Goal: Information Seeking & Learning: Understand process/instructions

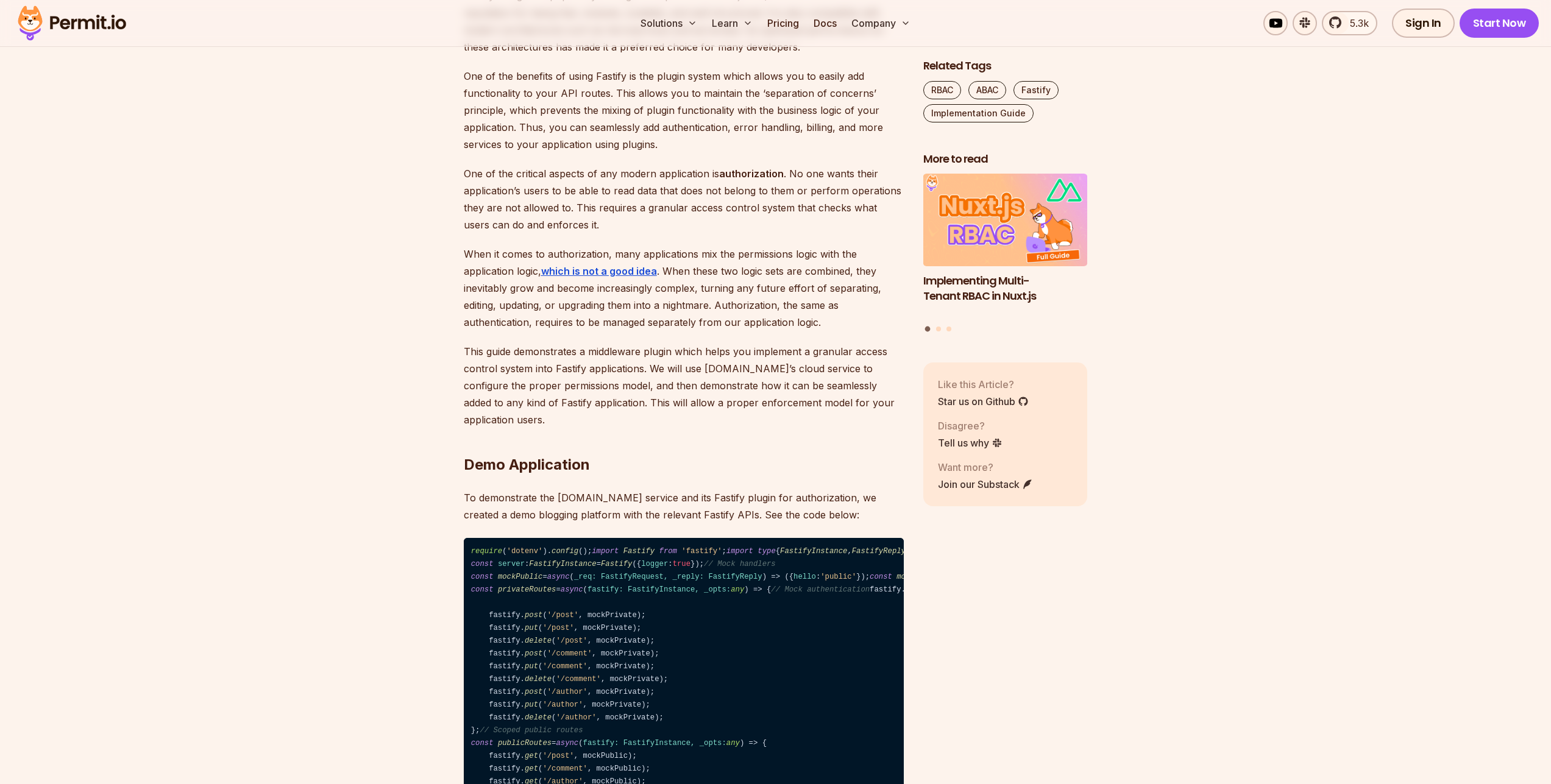
scroll to position [804, 0]
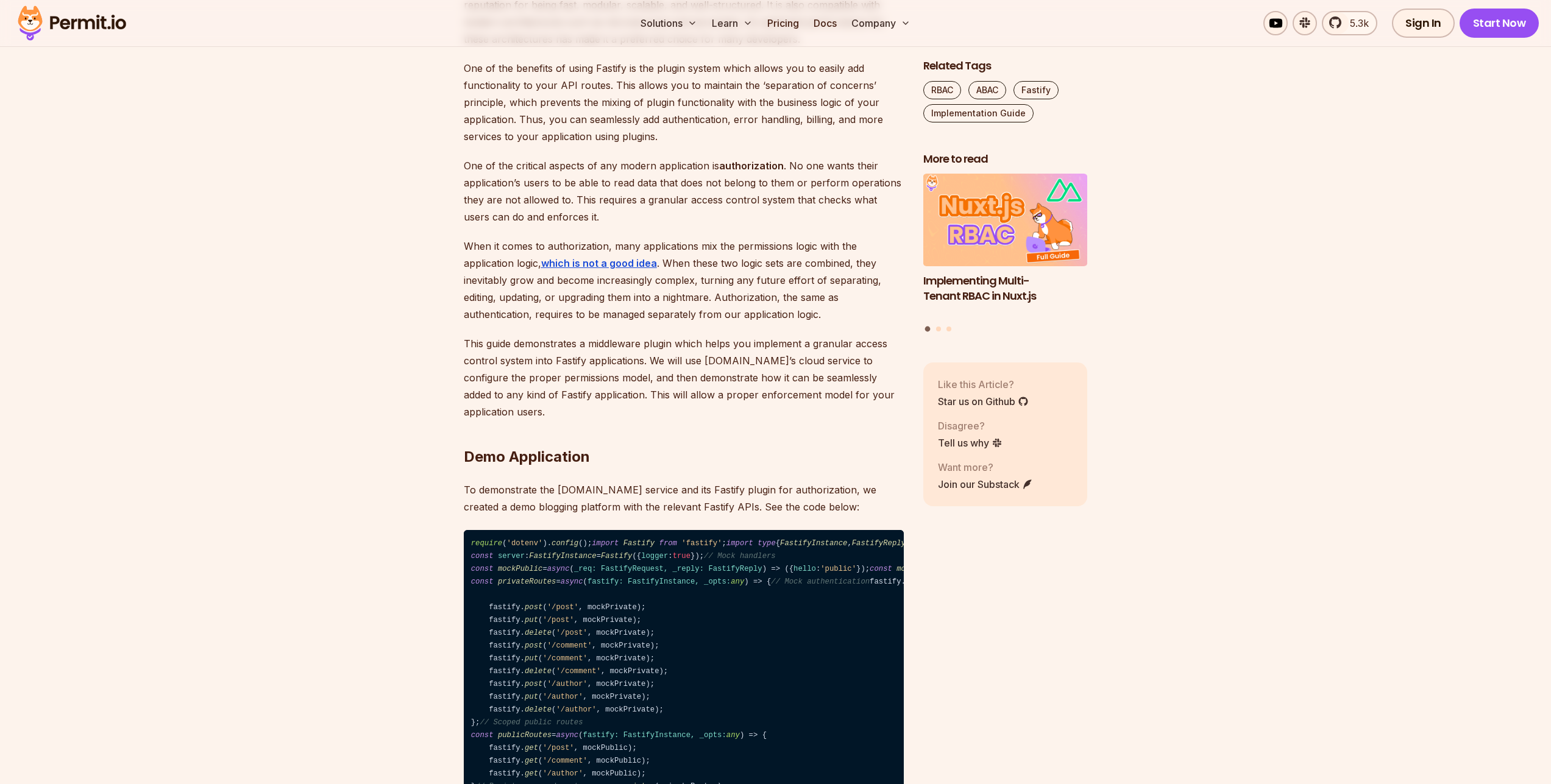
click at [640, 319] on p "When it comes to authorization, many applications mix the permissions logic wit…" at bounding box center [684, 280] width 440 height 85
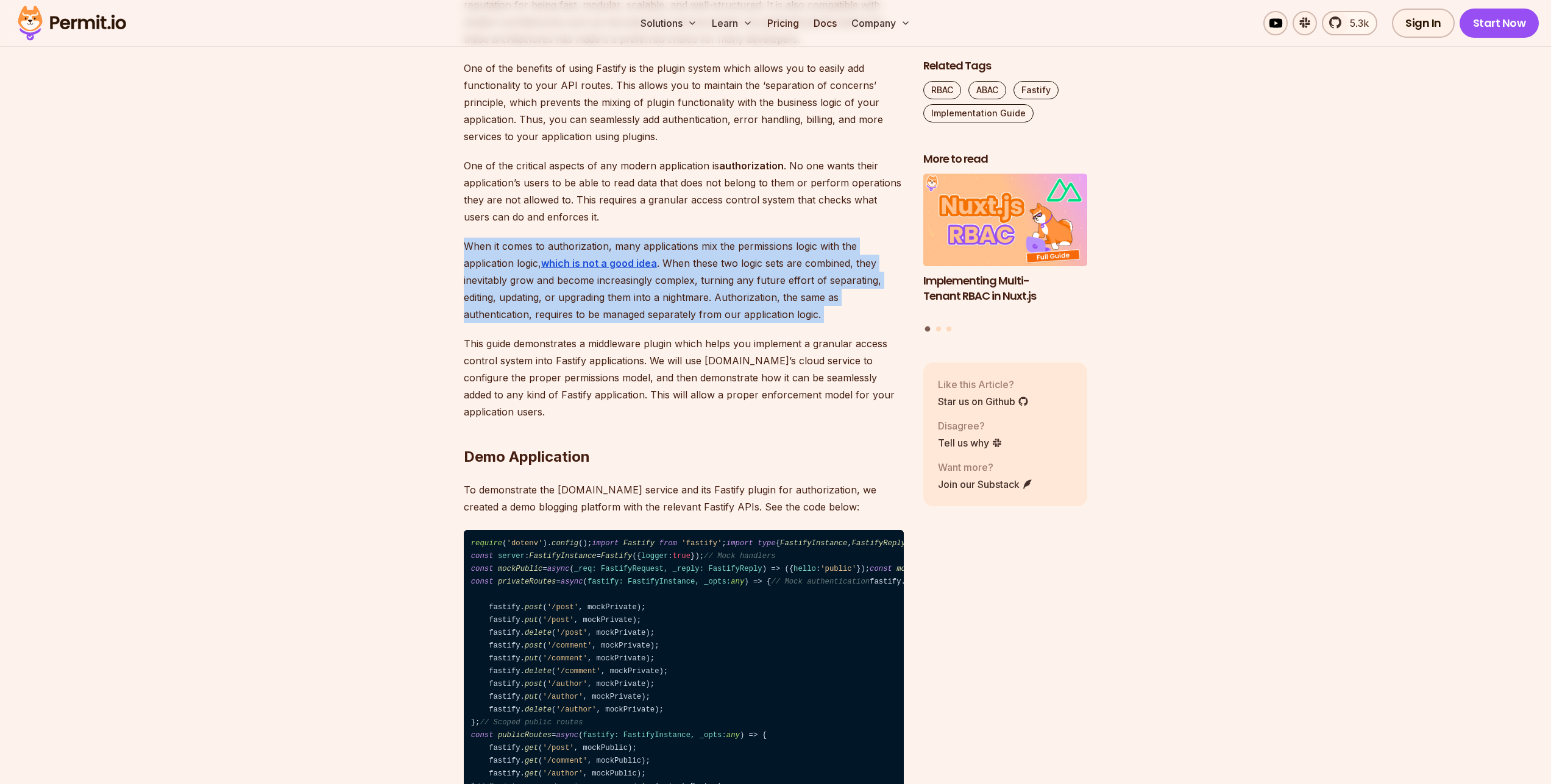
click at [640, 319] on p "When it comes to authorization, many applications mix the permissions logic wit…" at bounding box center [684, 280] width 440 height 85
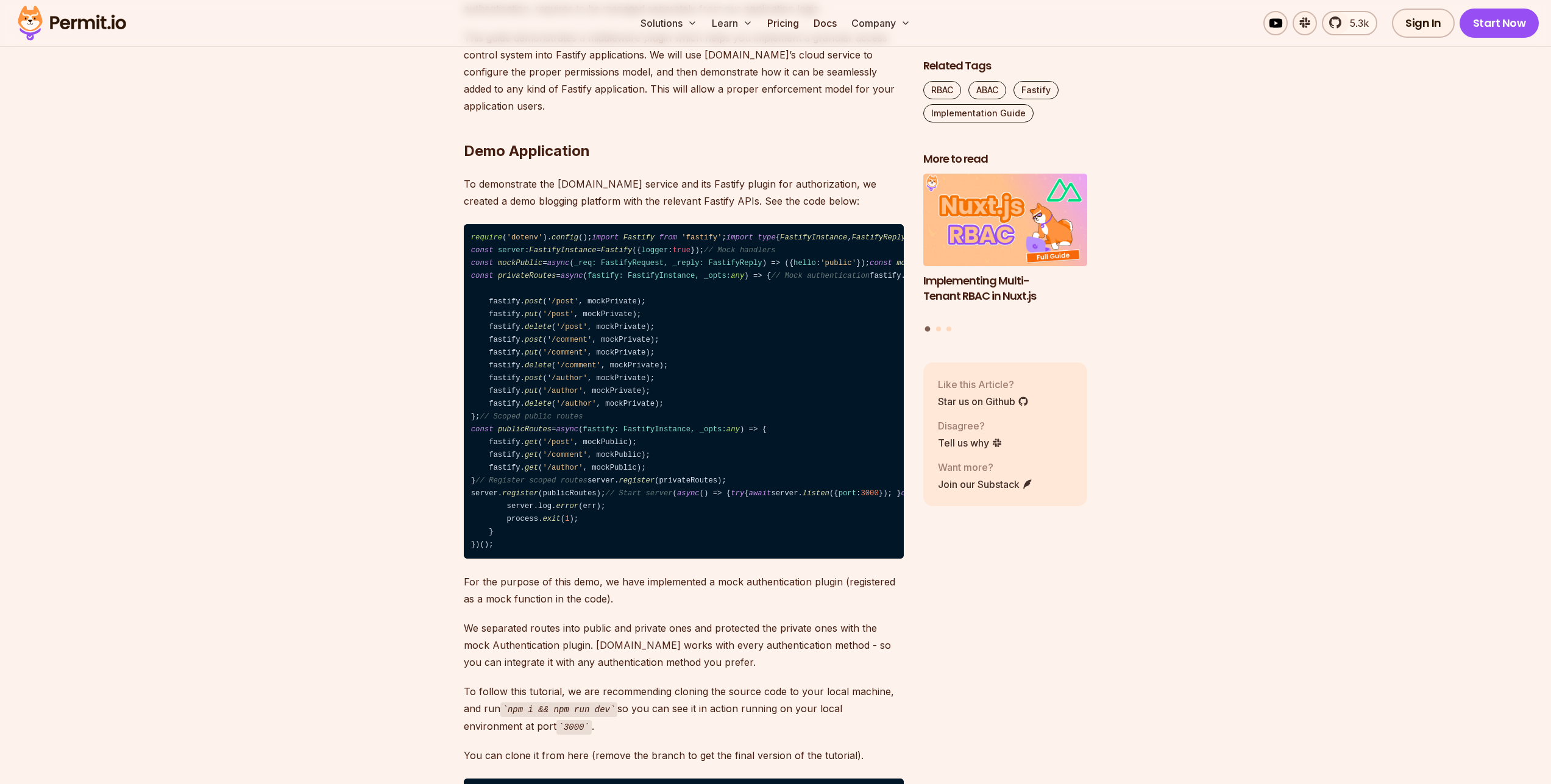
scroll to position [1170, 0]
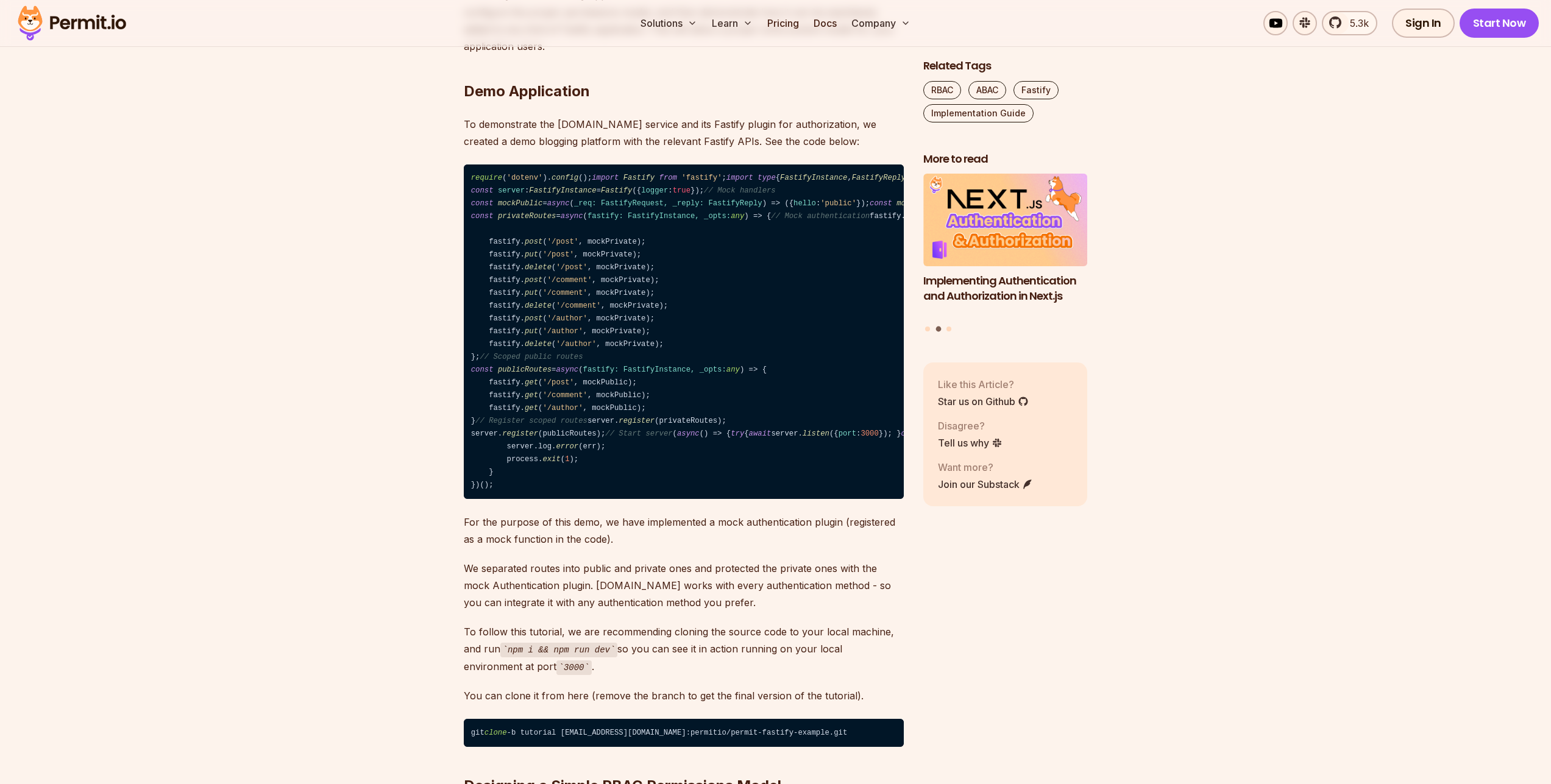
drag, startPoint x: 382, startPoint y: 362, endPoint x: 344, endPoint y: 366, distance: 38.2
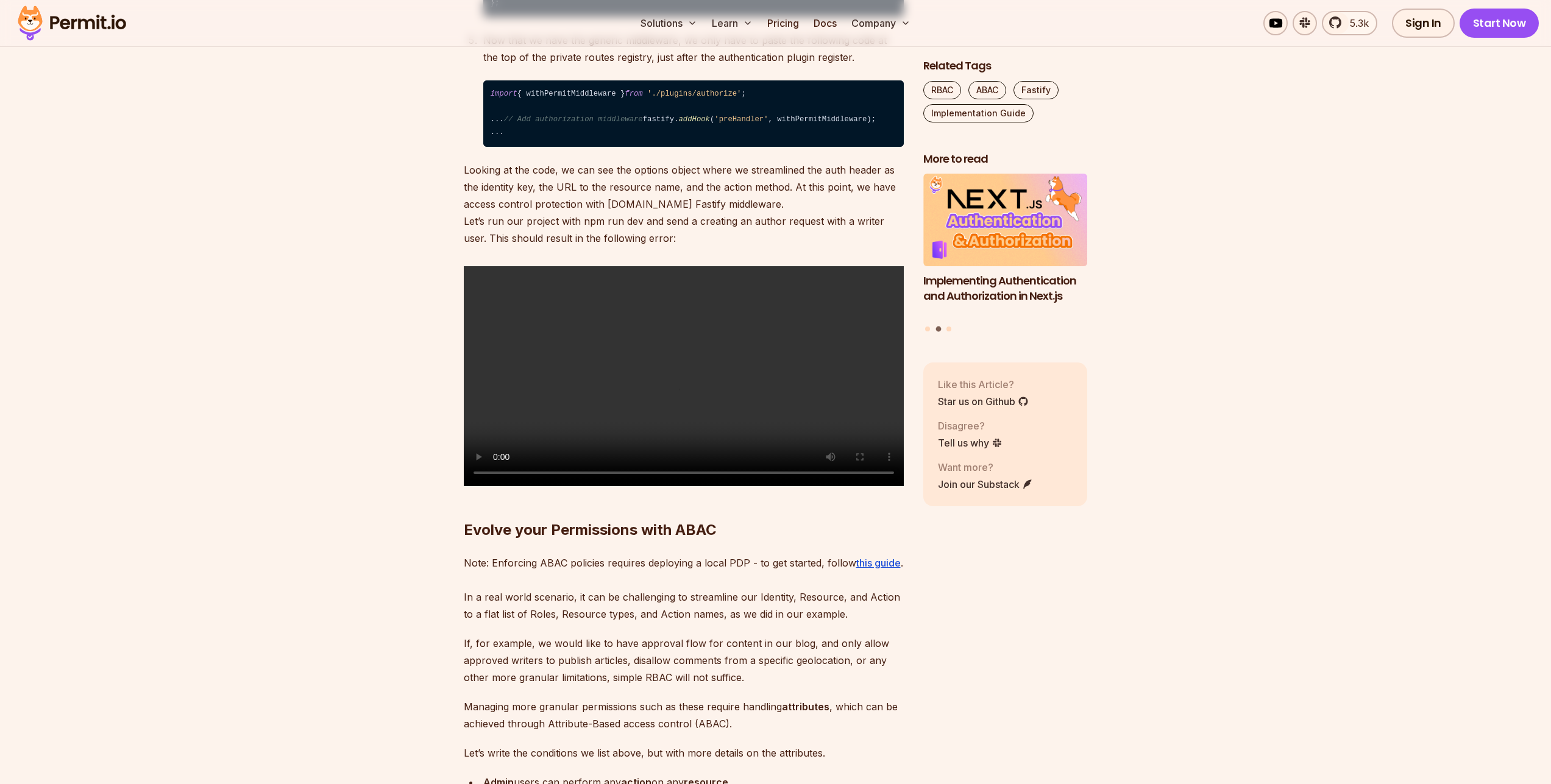
scroll to position [4679, 0]
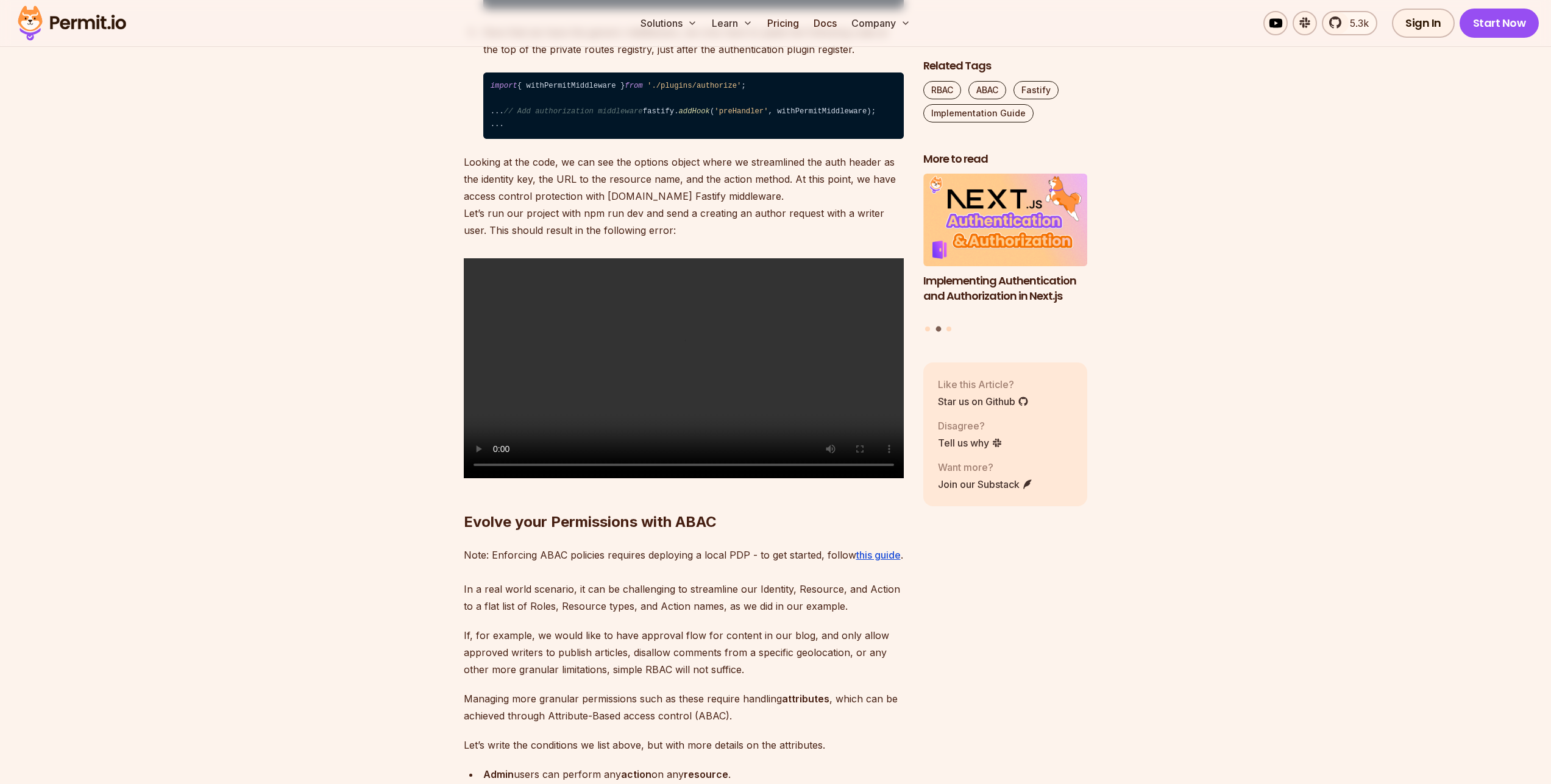
click at [542, 58] on p "Now that we have the generic middleware, we only have to paste the following co…" at bounding box center [693, 41] width 420 height 34
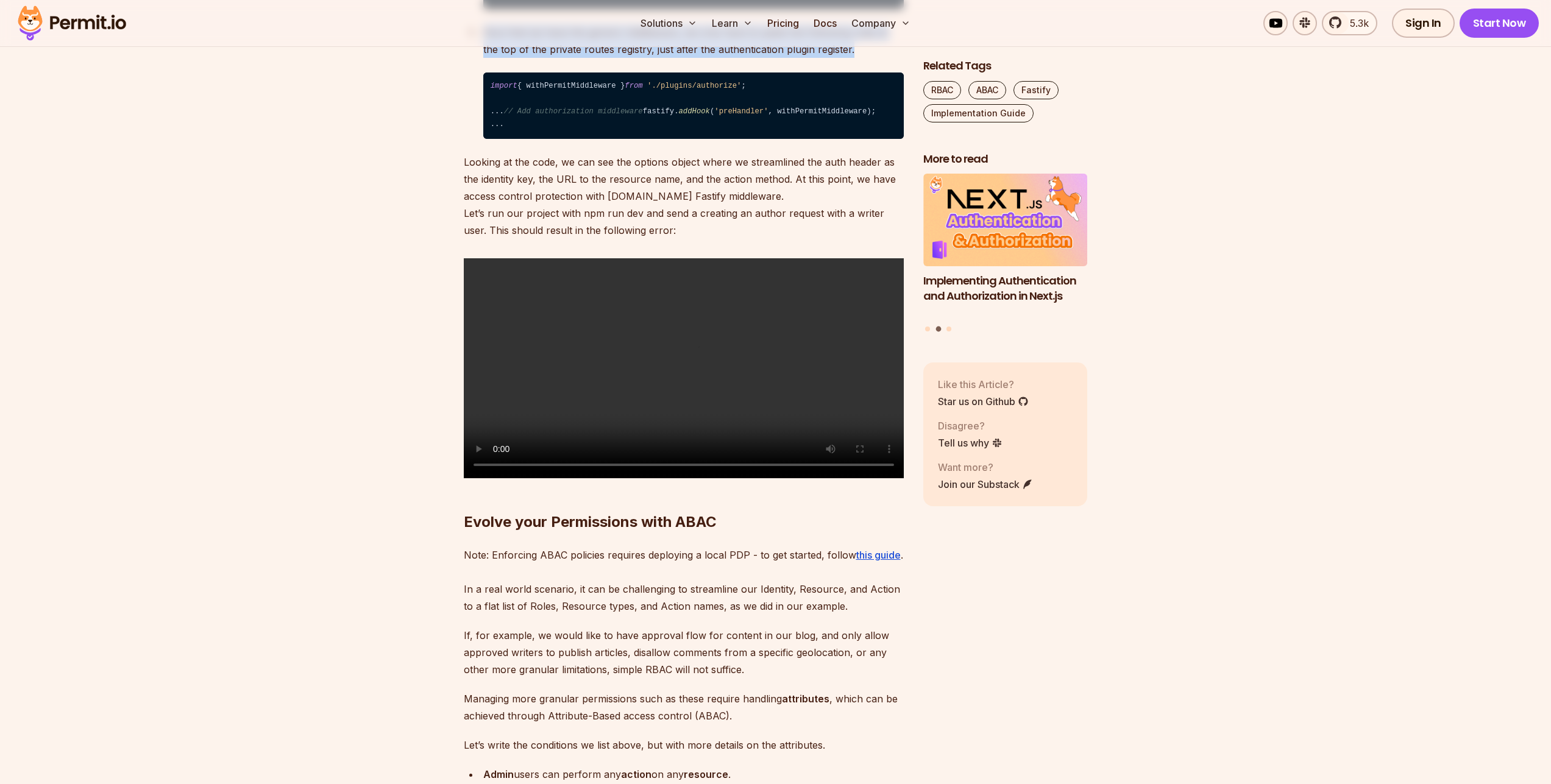
click at [542, 58] on p "Now that we have the generic middleware, we only have to paste the following co…" at bounding box center [693, 41] width 420 height 34
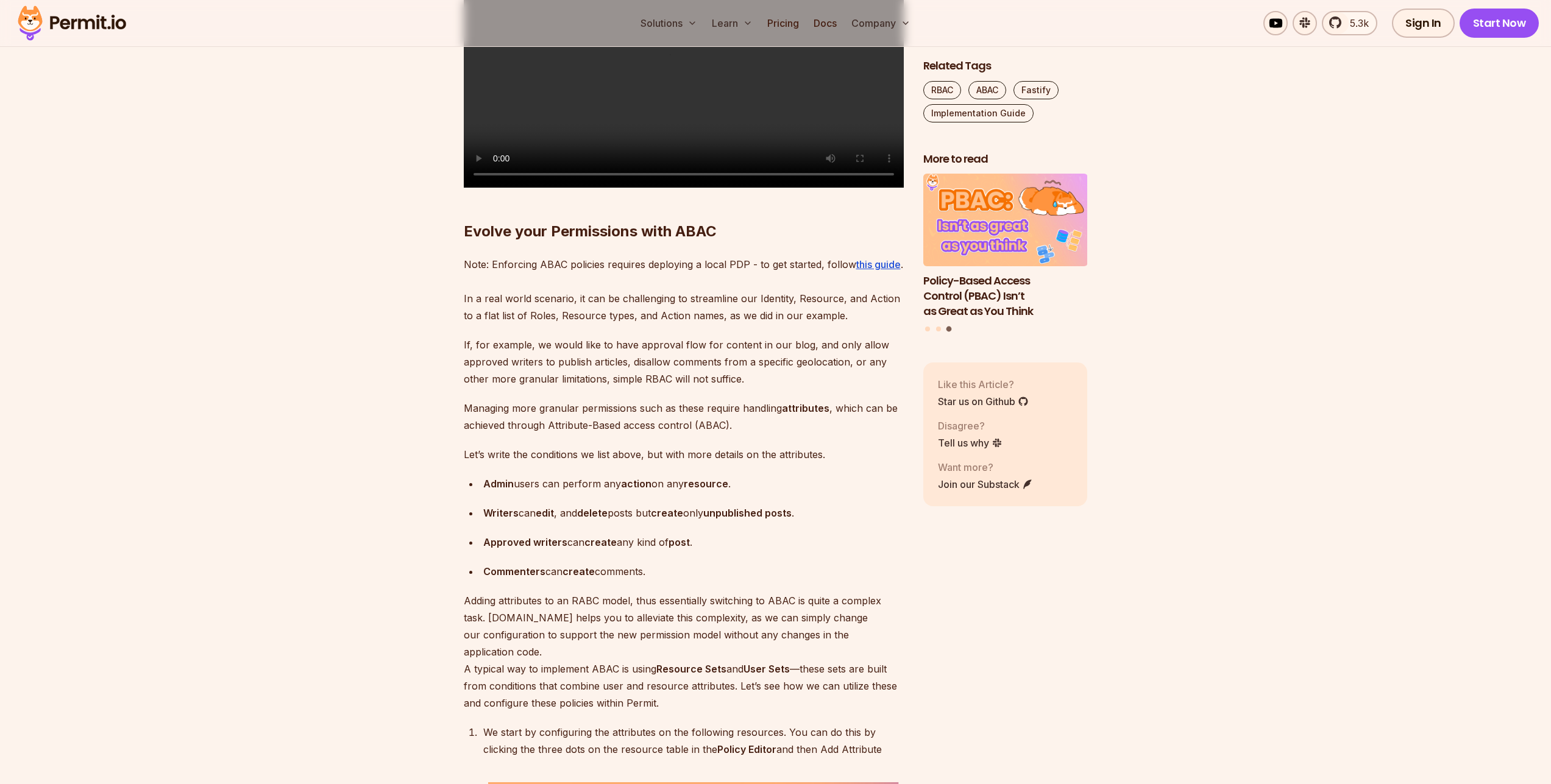
scroll to position [4971, 0]
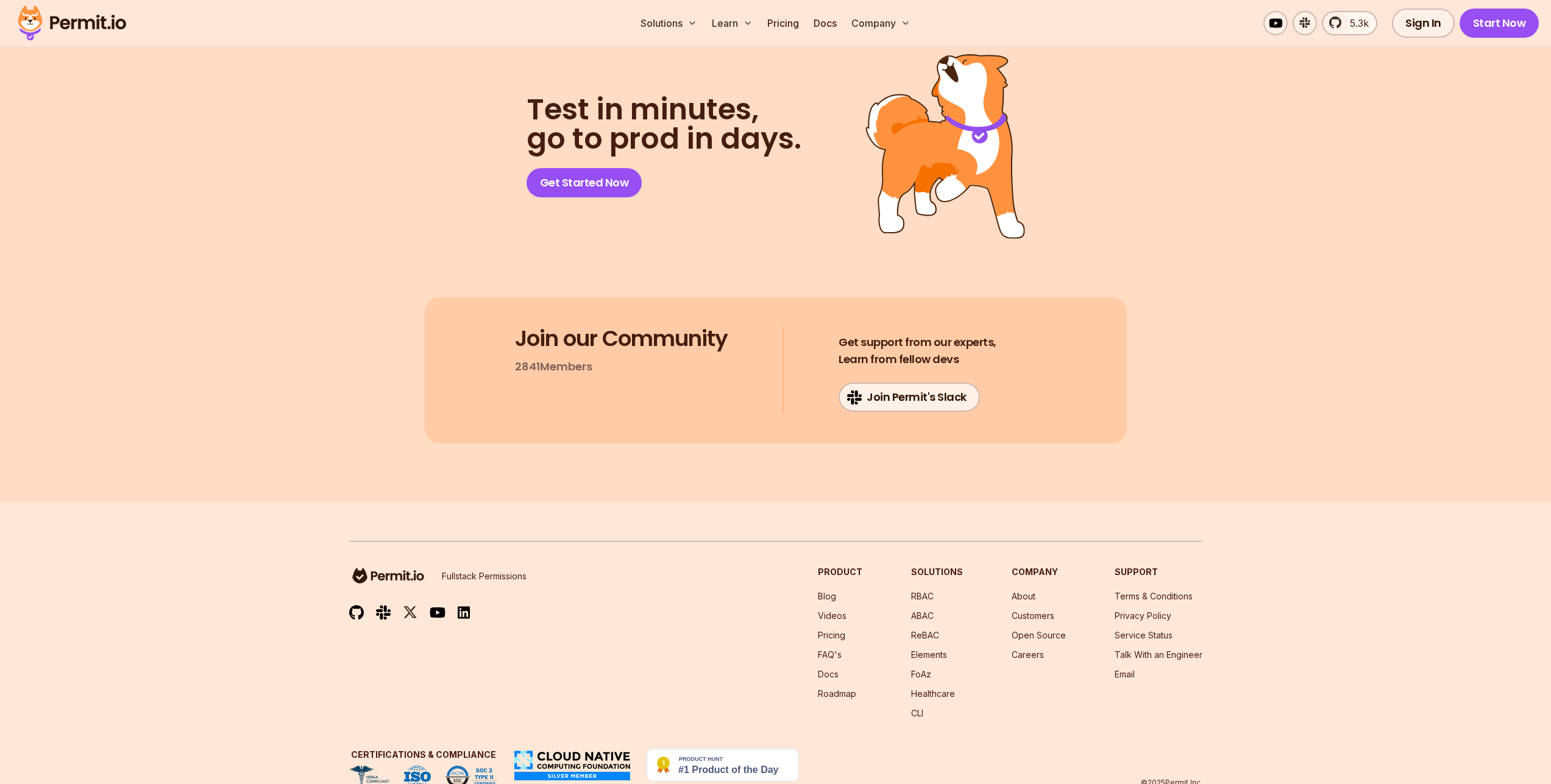
scroll to position [8627, 0]
